Goal: Transaction & Acquisition: Book appointment/travel/reservation

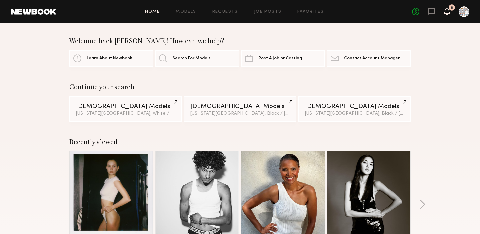
click at [447, 10] on icon at bounding box center [447, 11] width 5 height 5
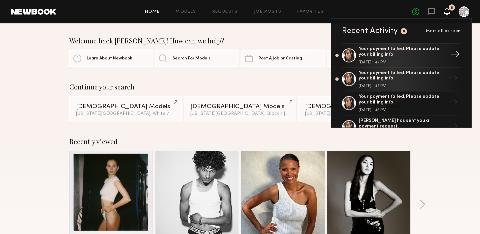
click at [385, 55] on div "Your payment failed. Please update your billing info." at bounding box center [402, 51] width 87 height 11
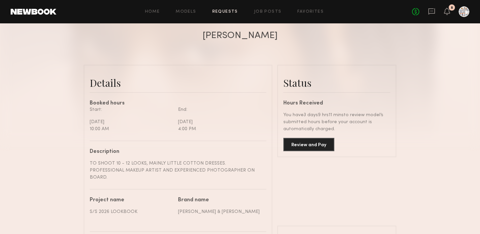
scroll to position [128, 0]
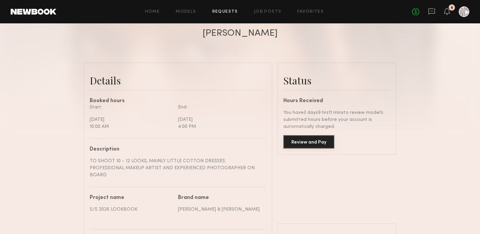
click at [302, 141] on button "Review and Pay" at bounding box center [308, 141] width 51 height 13
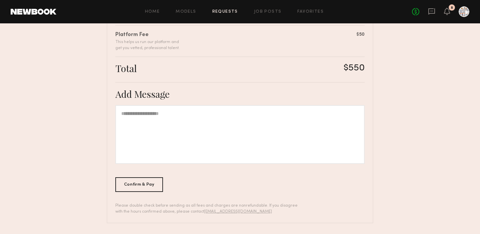
scroll to position [192, 0]
click at [204, 116] on div at bounding box center [239, 134] width 249 height 59
click at [146, 182] on div "Confirm & Pay" at bounding box center [139, 184] width 48 height 15
click at [445, 12] on icon at bounding box center [447, 11] width 5 height 5
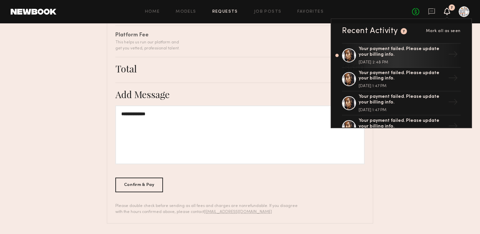
click at [462, 10] on div at bounding box center [464, 11] width 11 height 11
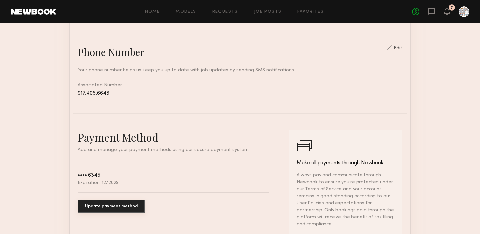
scroll to position [275, 0]
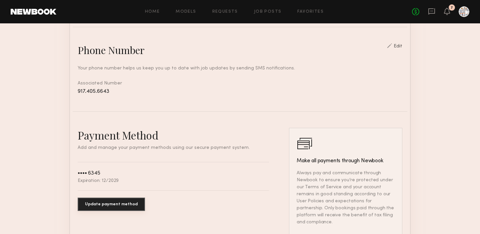
click at [105, 202] on button "Update payment method" at bounding box center [111, 203] width 67 height 13
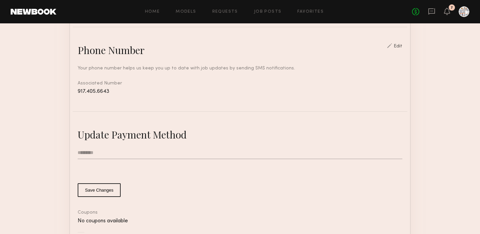
type input "**********"
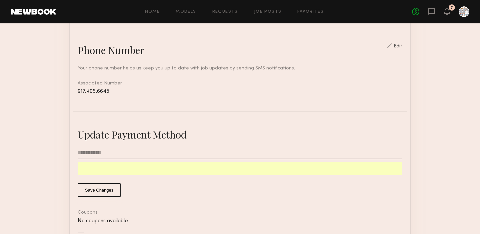
click at [88, 188] on button "Save Changes" at bounding box center [99, 190] width 43 height 14
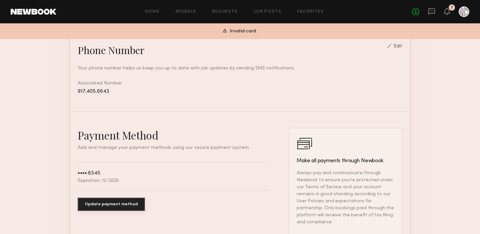
click at [92, 203] on button "Update payment method" at bounding box center [111, 203] width 67 height 13
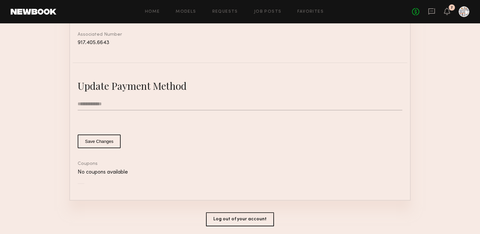
scroll to position [338, 0]
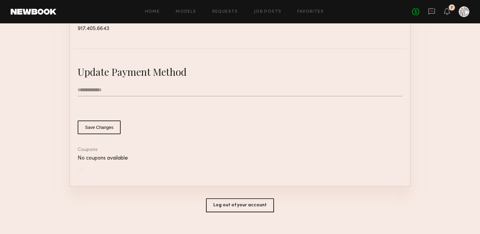
click at [466, 14] on div at bounding box center [464, 11] width 11 height 11
click at [448, 11] on icon at bounding box center [447, 11] width 5 height 5
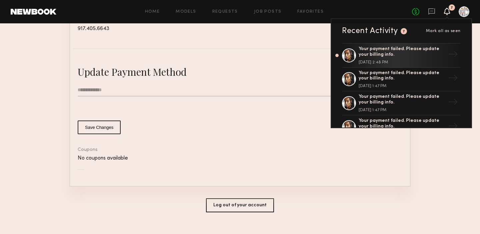
click at [462, 14] on div at bounding box center [464, 11] width 11 height 11
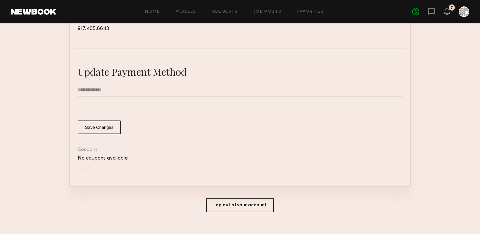
click at [462, 14] on div at bounding box center [464, 11] width 11 height 11
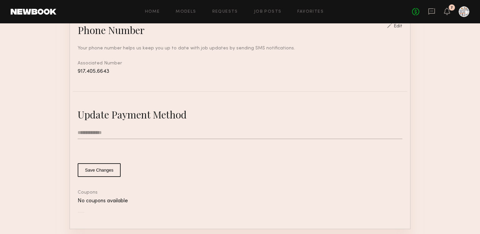
scroll to position [294, 0]
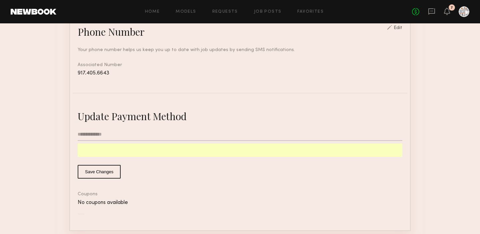
click at [96, 169] on button "Save Changes" at bounding box center [99, 172] width 43 height 14
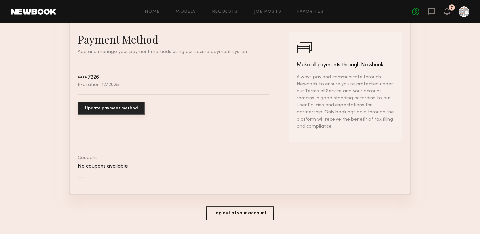
scroll to position [371, 0]
click at [446, 13] on icon at bounding box center [447, 11] width 5 height 5
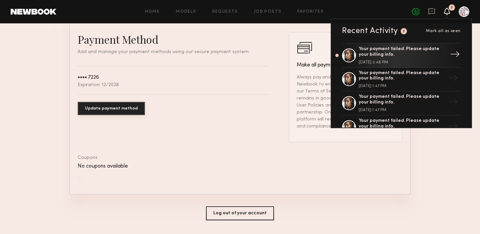
click at [387, 49] on div "Your payment failed. Please update your billing info." at bounding box center [402, 51] width 87 height 11
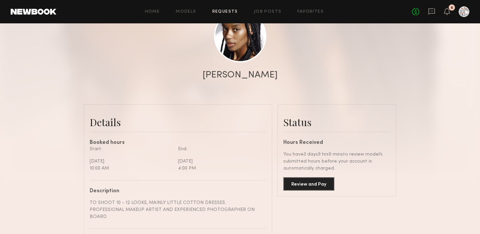
scroll to position [87, 0]
click at [307, 182] on button "Review and Pay" at bounding box center [308, 182] width 51 height 13
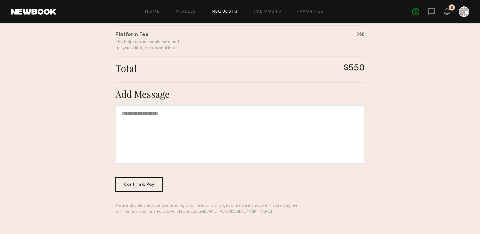
scroll to position [192, 0]
click at [139, 120] on div at bounding box center [239, 134] width 249 height 59
click at [124, 115] on div "**********" at bounding box center [239, 134] width 249 height 59
click at [143, 186] on div "Confirm & Pay" at bounding box center [139, 184] width 48 height 15
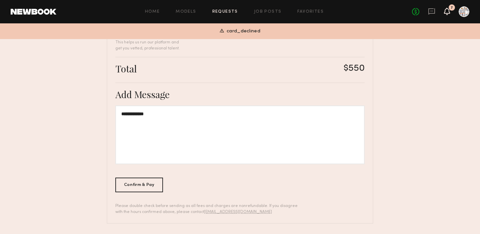
click at [449, 10] on icon at bounding box center [447, 11] width 5 height 5
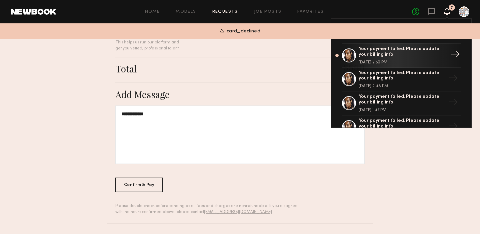
click at [397, 54] on div "Your payment failed. Please update your billing info." at bounding box center [402, 51] width 87 height 11
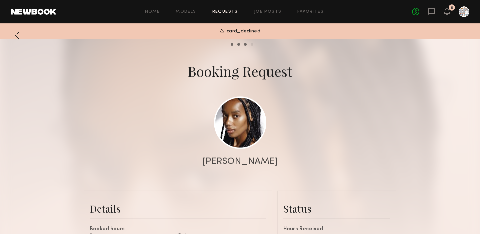
scroll to position [1135, 0]
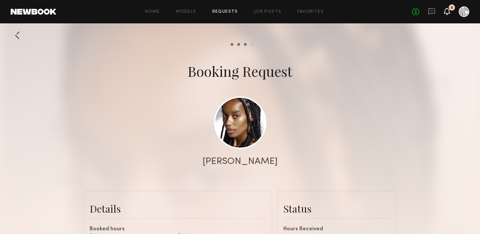
click at [448, 10] on icon at bounding box center [447, 11] width 5 height 5
